Goal: Task Accomplishment & Management: Manage account settings

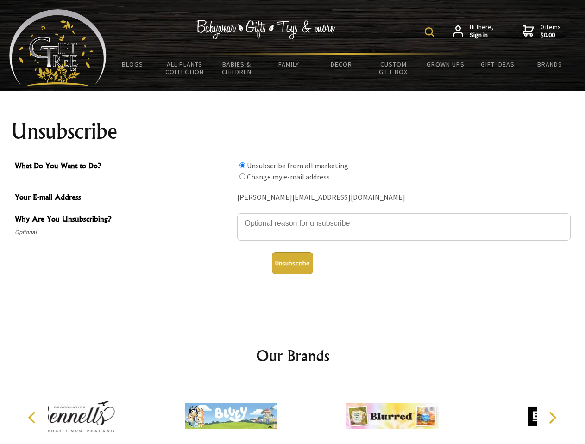
click at [431, 32] on img at bounding box center [429, 31] width 9 height 9
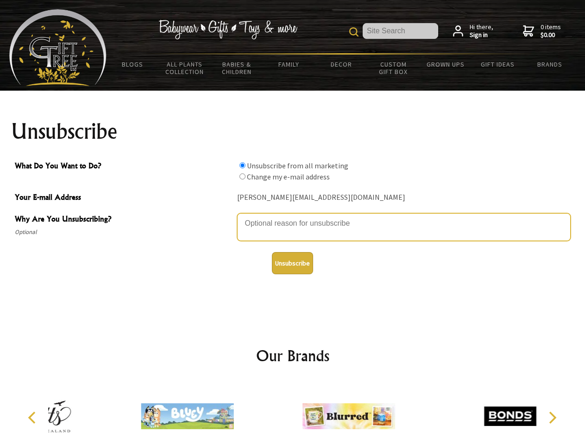
click at [293, 217] on textarea "Why Are You Unsubscribing?" at bounding box center [403, 227] width 333 height 28
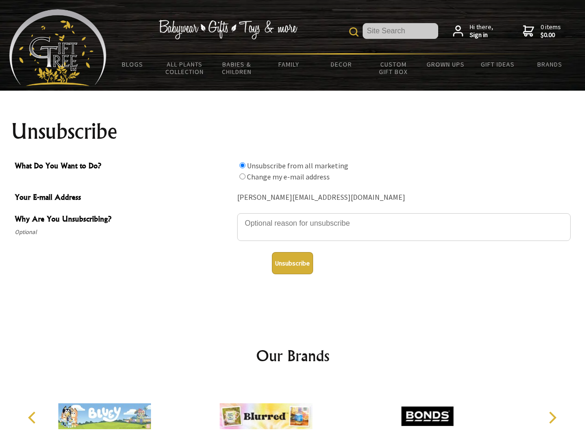
click at [242, 165] on input "What Do You Want to Do?" at bounding box center [242, 165] width 6 height 6
click at [242, 176] on input "What Do You Want to Do?" at bounding box center [242, 177] width 6 height 6
radio input "true"
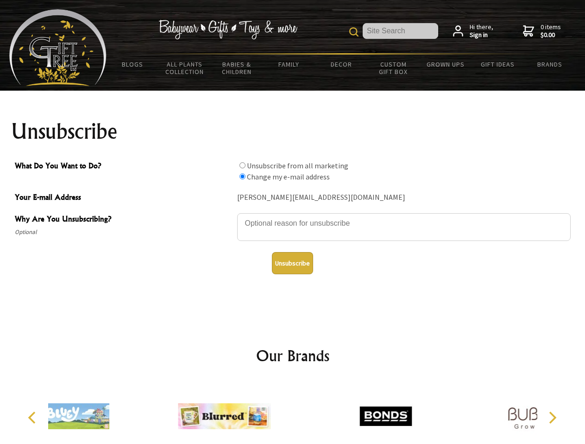
click at [292, 263] on button "Unsubscribe" at bounding box center [292, 263] width 41 height 22
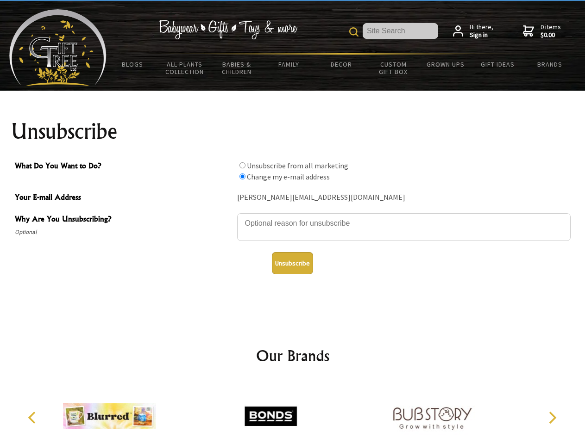
click at [293, 413] on img at bounding box center [270, 416] width 93 height 69
click at [33, 418] on icon "Previous" at bounding box center [33, 418] width 12 height 12
click at [552, 418] on icon "Next" at bounding box center [551, 418] width 12 height 12
